Goal: Task Accomplishment & Management: Use online tool/utility

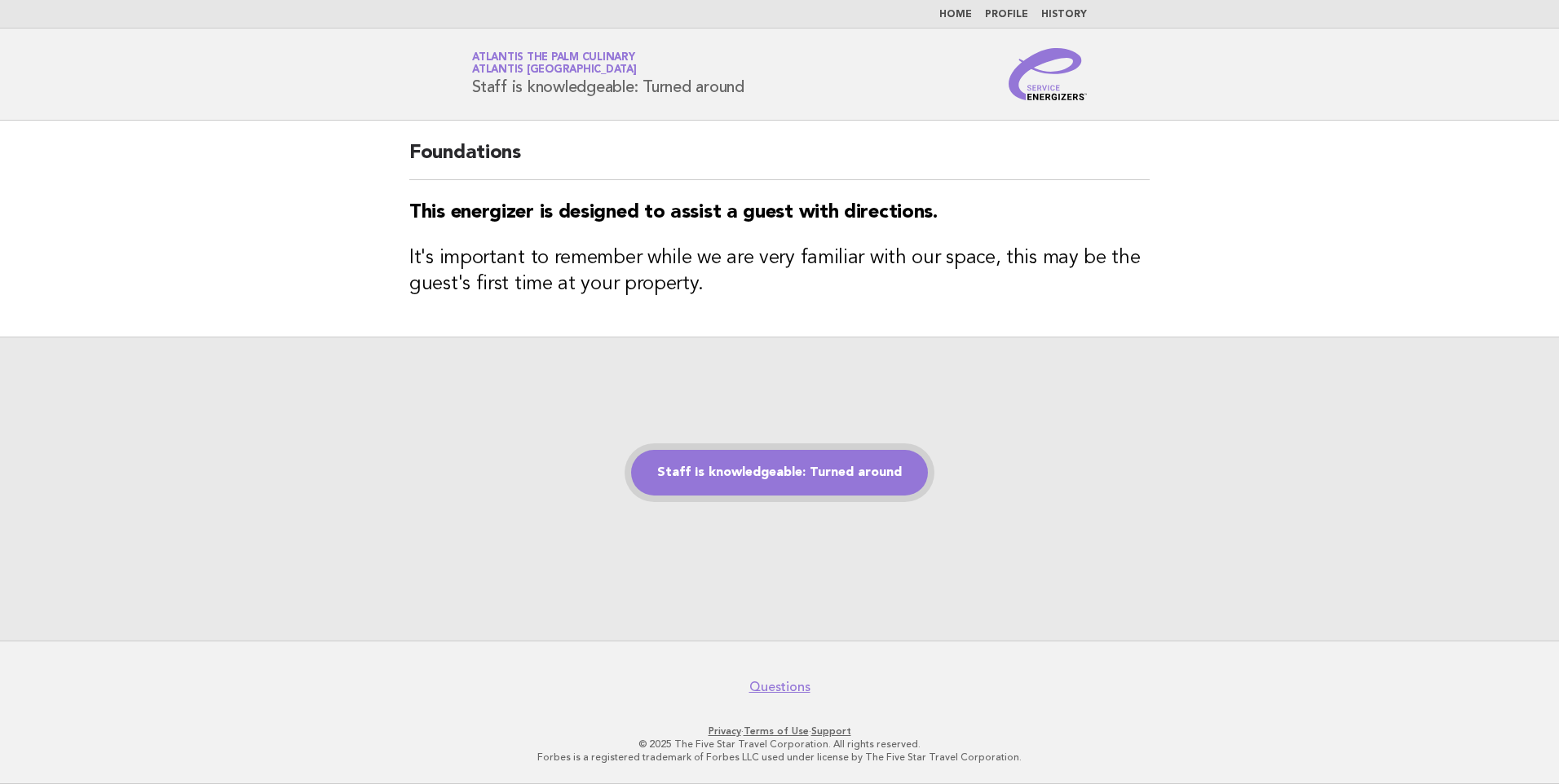
click at [741, 469] on link "Staff is knowledgeable: Turned around" at bounding box center [780, 472] width 297 height 45
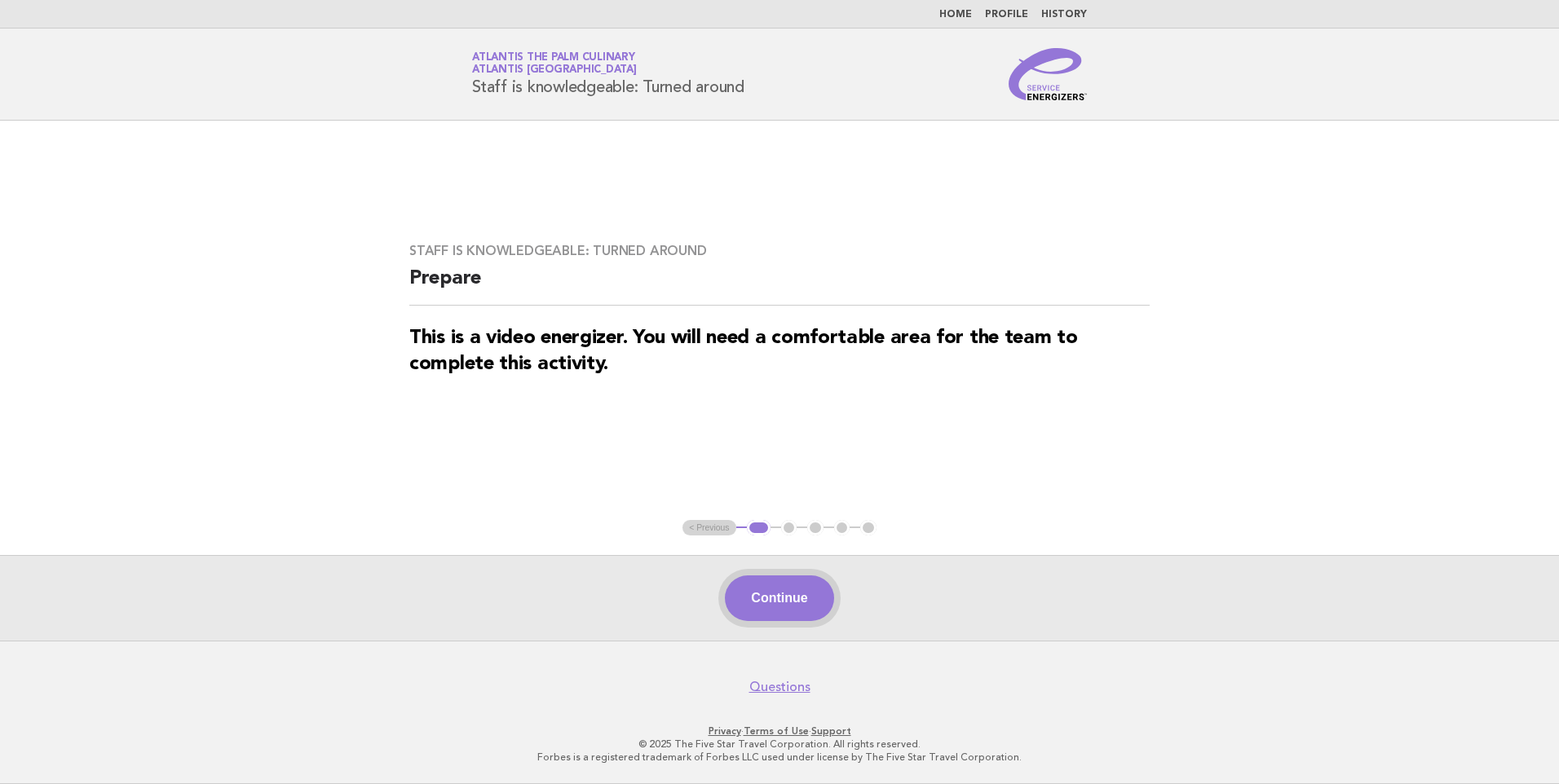
click at [768, 591] on button "Continue" at bounding box center [779, 598] width 108 height 45
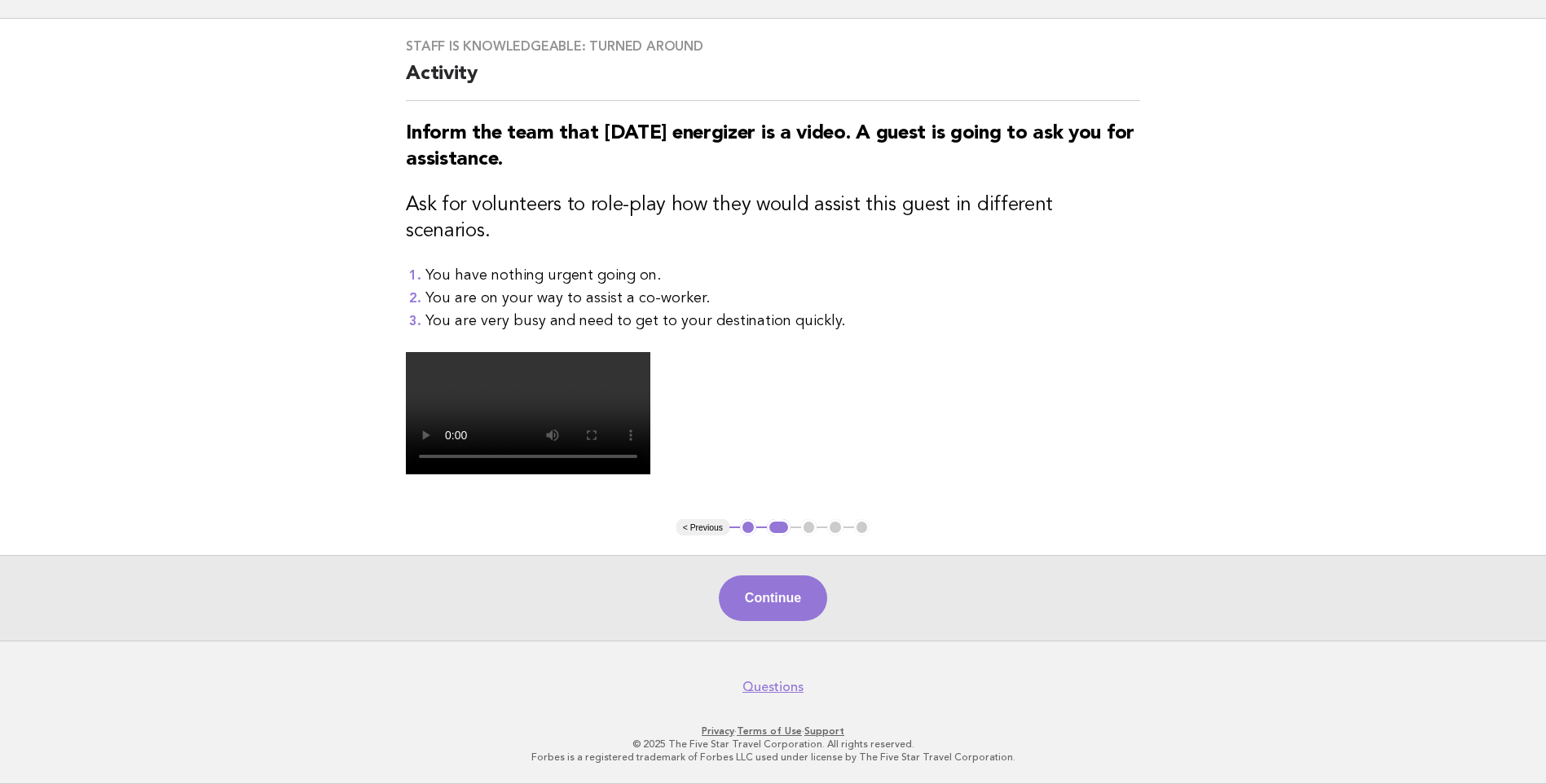
scroll to position [370, 0]
drag, startPoint x: 1247, startPoint y: 502, endPoint x: 1169, endPoint y: 548, distance: 90.6
click at [1176, 546] on main "Staff is knowledgeable: Turned around Activity Inform the team that [DATE] ener…" at bounding box center [773, 329] width 1546 height 622
click at [770, 607] on button "Continue" at bounding box center [773, 598] width 108 height 45
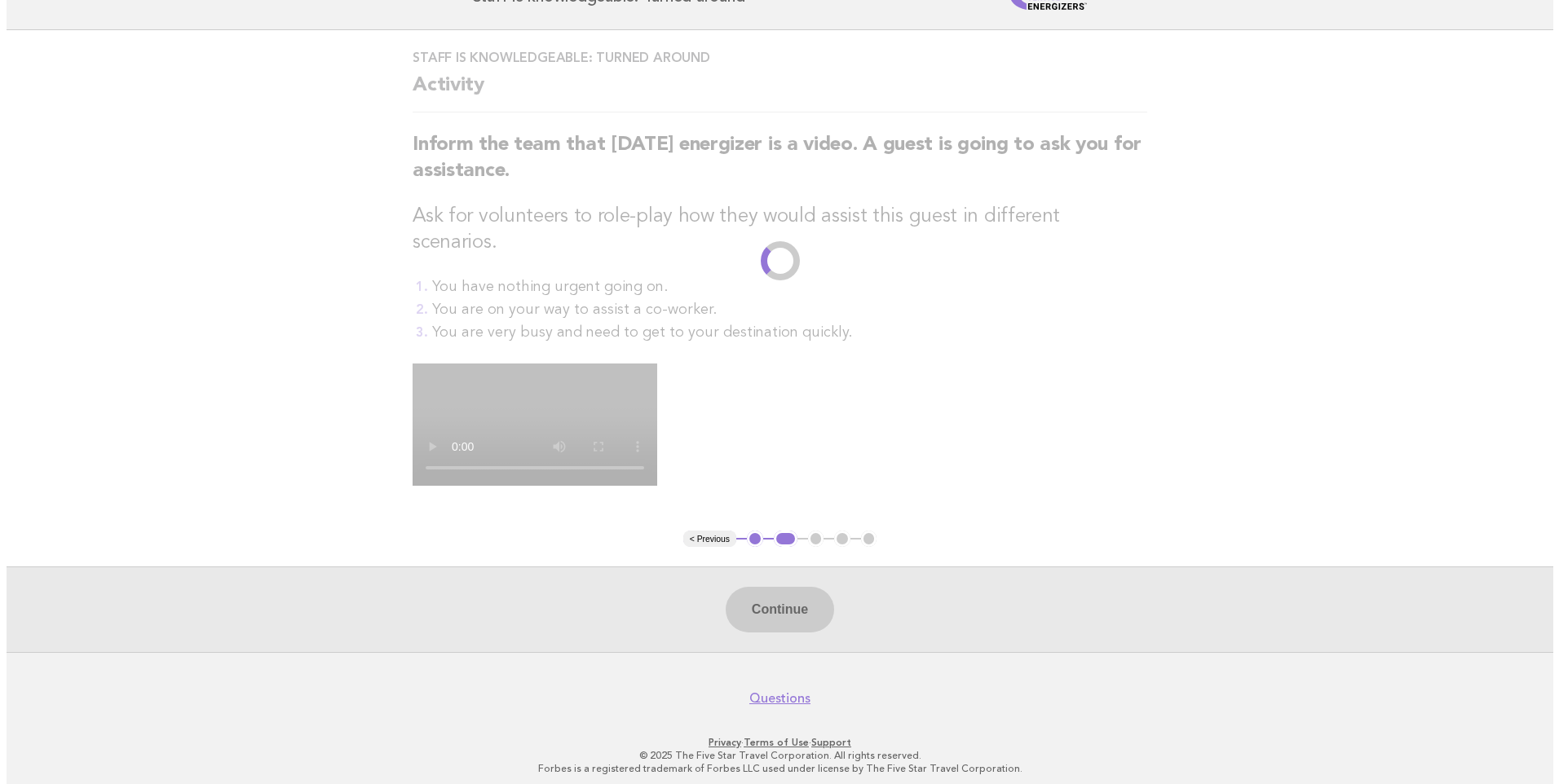
scroll to position [0, 0]
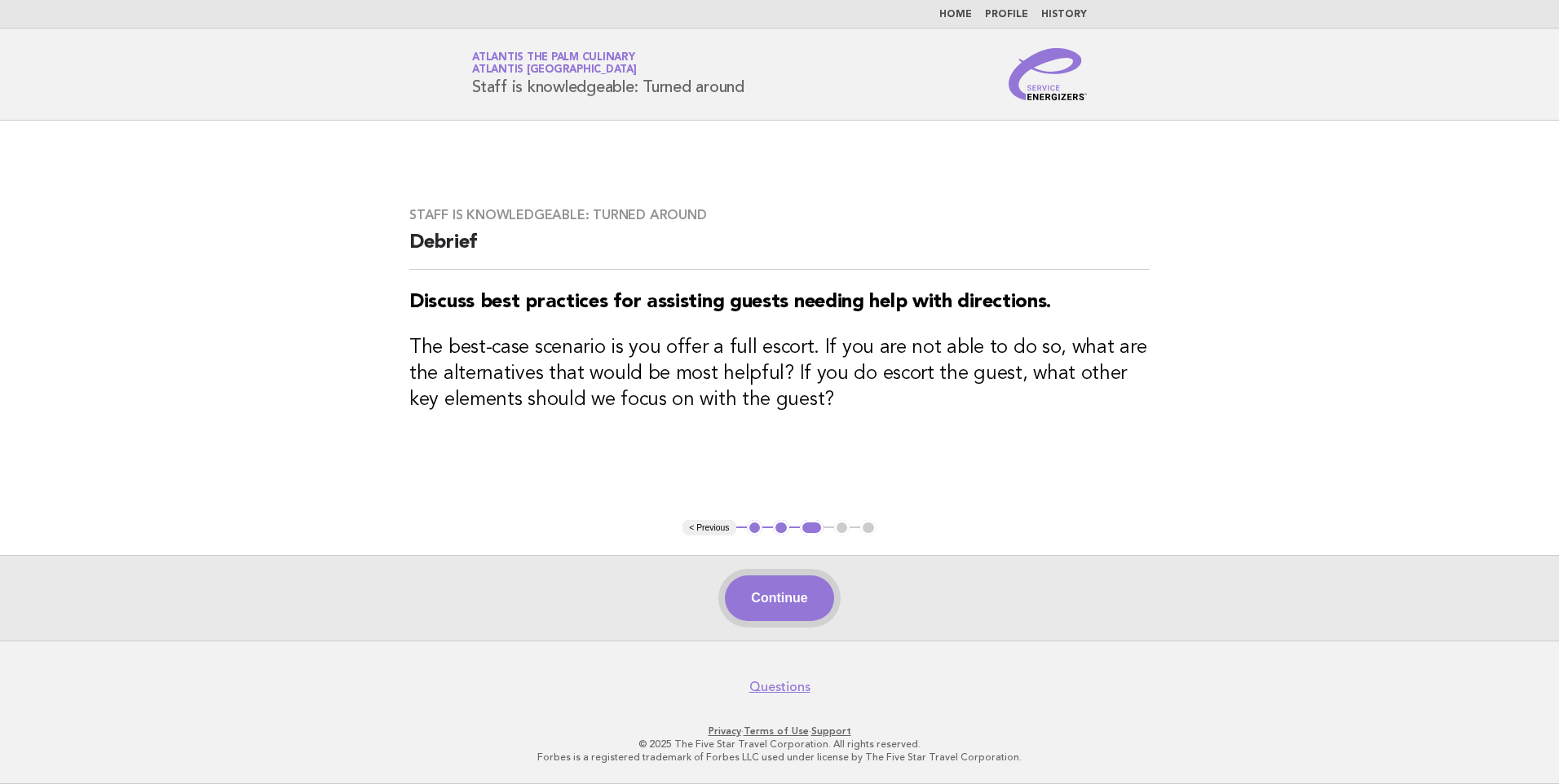
click at [815, 584] on button "Continue" at bounding box center [779, 598] width 108 height 45
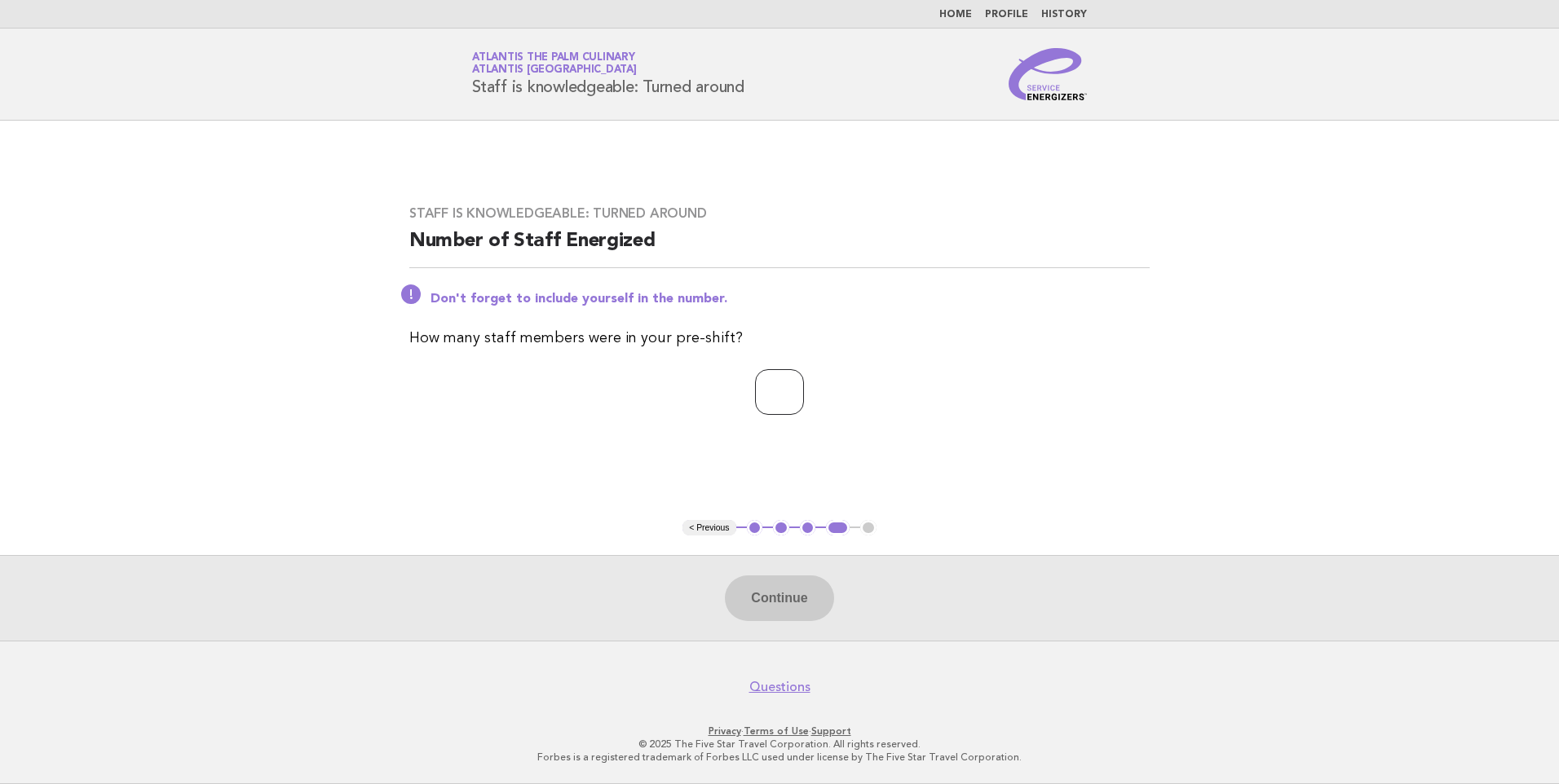
click at [755, 387] on input "number" at bounding box center [779, 392] width 49 height 45
type input "*"
click at [769, 598] on button "Continue" at bounding box center [779, 598] width 108 height 45
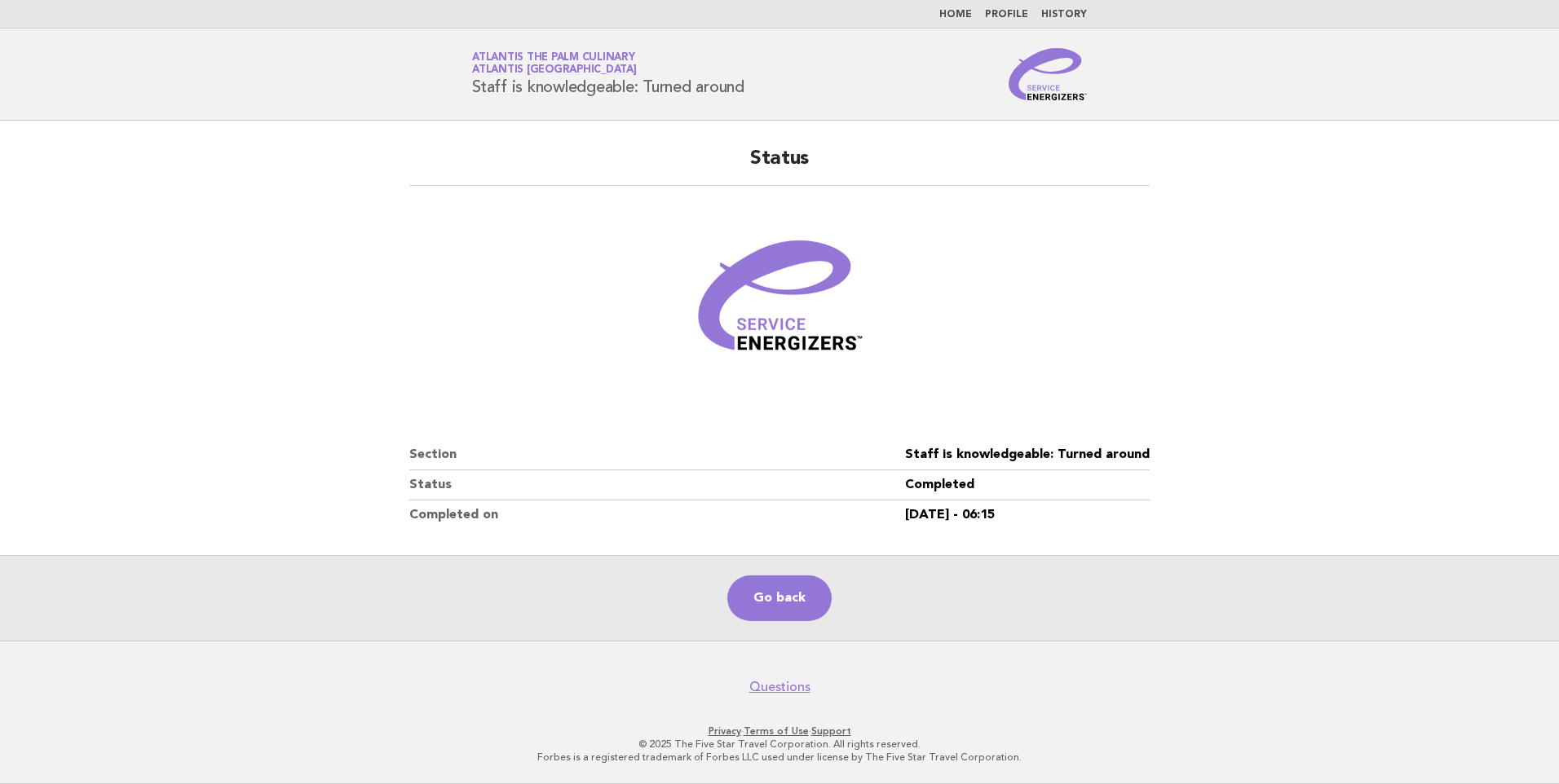
click at [277, 371] on main "Status Section Staff is knowledgeable: Turned around Status Completed Completed…" at bounding box center [779, 381] width 1559 height 520
